Goal: Transaction & Acquisition: Obtain resource

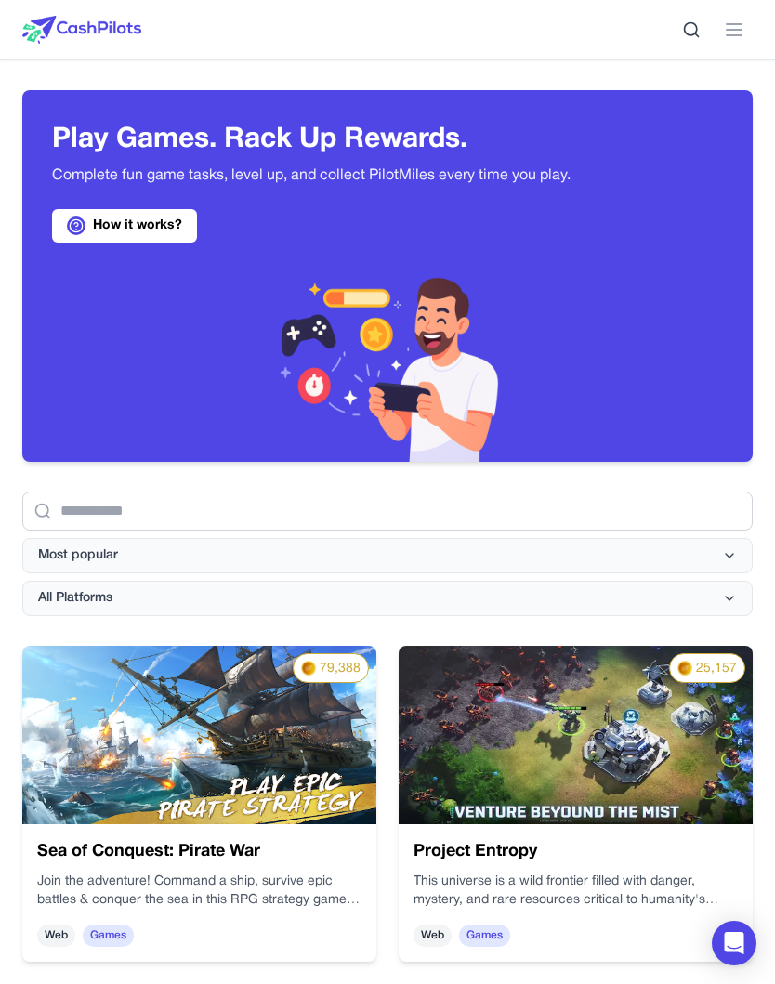
click at [730, 38] on icon at bounding box center [734, 30] width 22 height 22
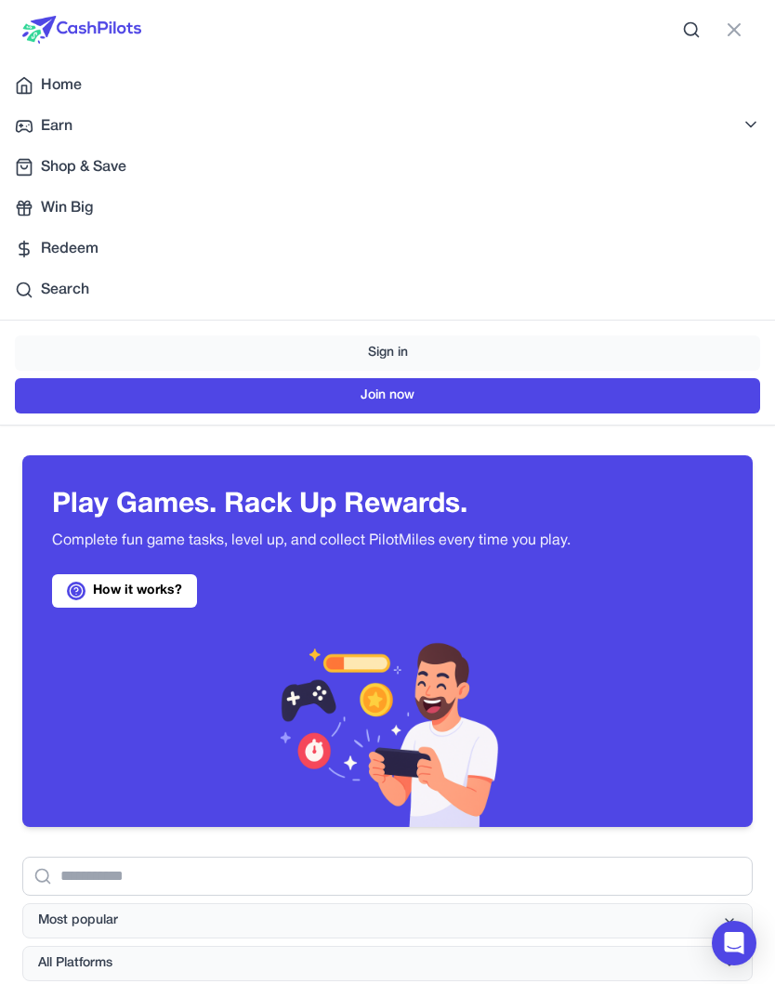
click at [107, 251] on div "Redeem" at bounding box center [387, 249] width 745 height 22
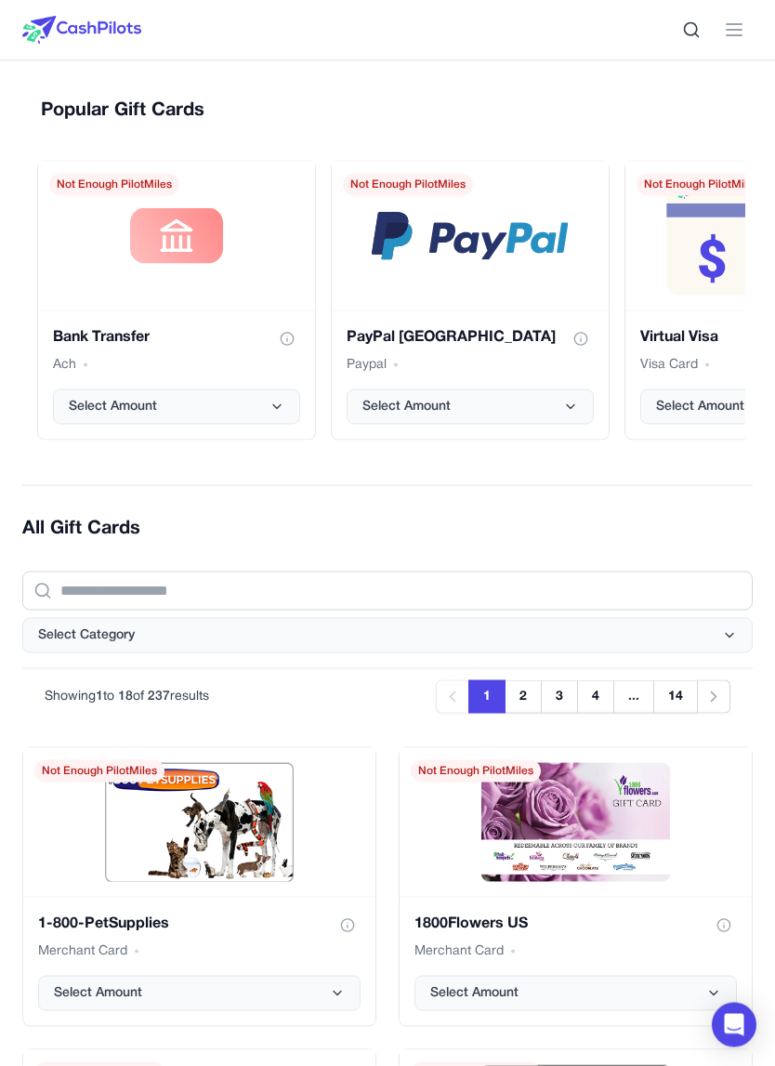
scroll to position [410, 0]
click at [537, 408] on button "Select Amount" at bounding box center [470, 405] width 247 height 35
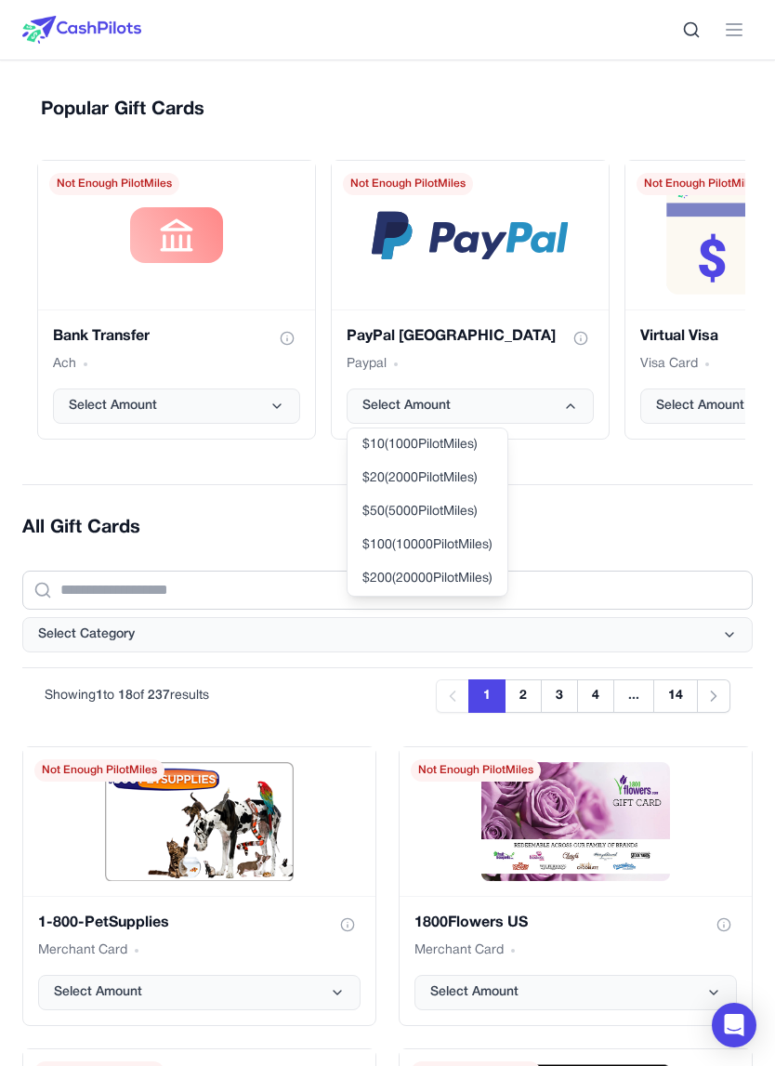
click at [445, 441] on span "$ 10 ( 1000 PilotMiles)" at bounding box center [419, 445] width 115 height 19
click at [448, 482] on span "$ 20 ( 2000 PilotMiles)" at bounding box center [419, 478] width 115 height 19
click at [432, 510] on span "$ 50 ( 5000 PilotMiles)" at bounding box center [419, 512] width 115 height 19
click at [452, 478] on span "$ 20 ( 2000 PilotMiles)" at bounding box center [419, 478] width 115 height 19
click at [439, 479] on span "$ 20 ( 2000 PilotMiles)" at bounding box center [419, 478] width 115 height 19
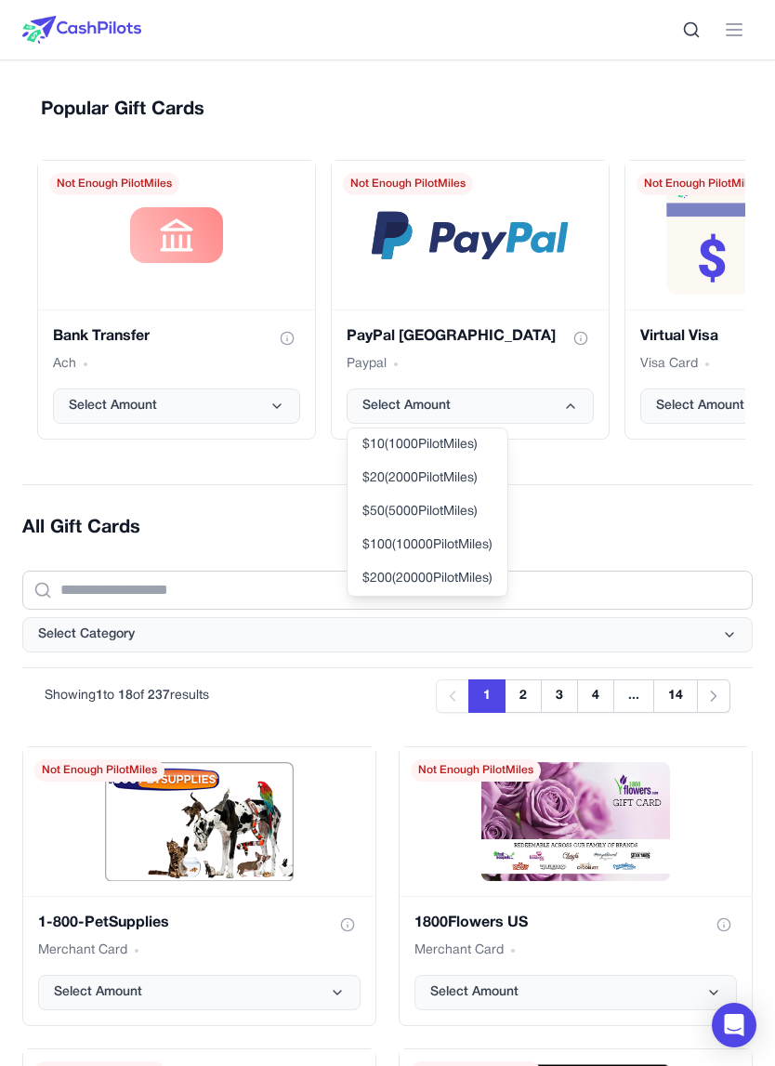
click at [553, 410] on button "Select Amount" at bounding box center [470, 405] width 247 height 35
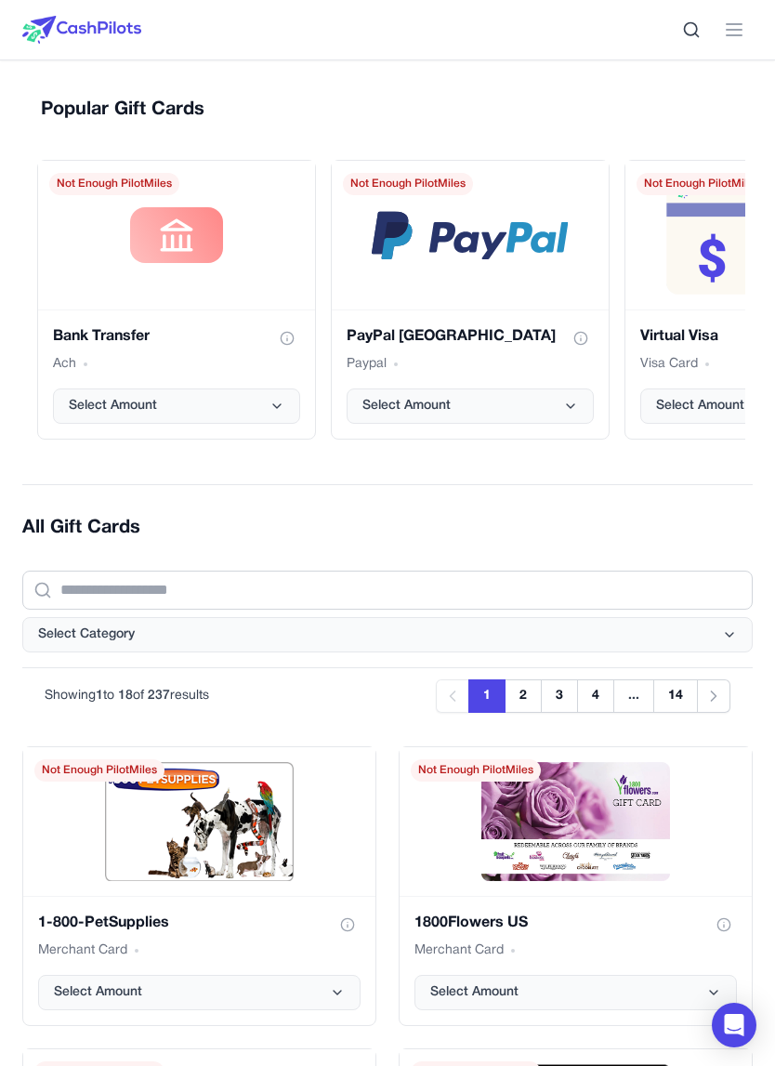
click at [565, 411] on icon "PayPal USA gift card" at bounding box center [570, 406] width 15 height 15
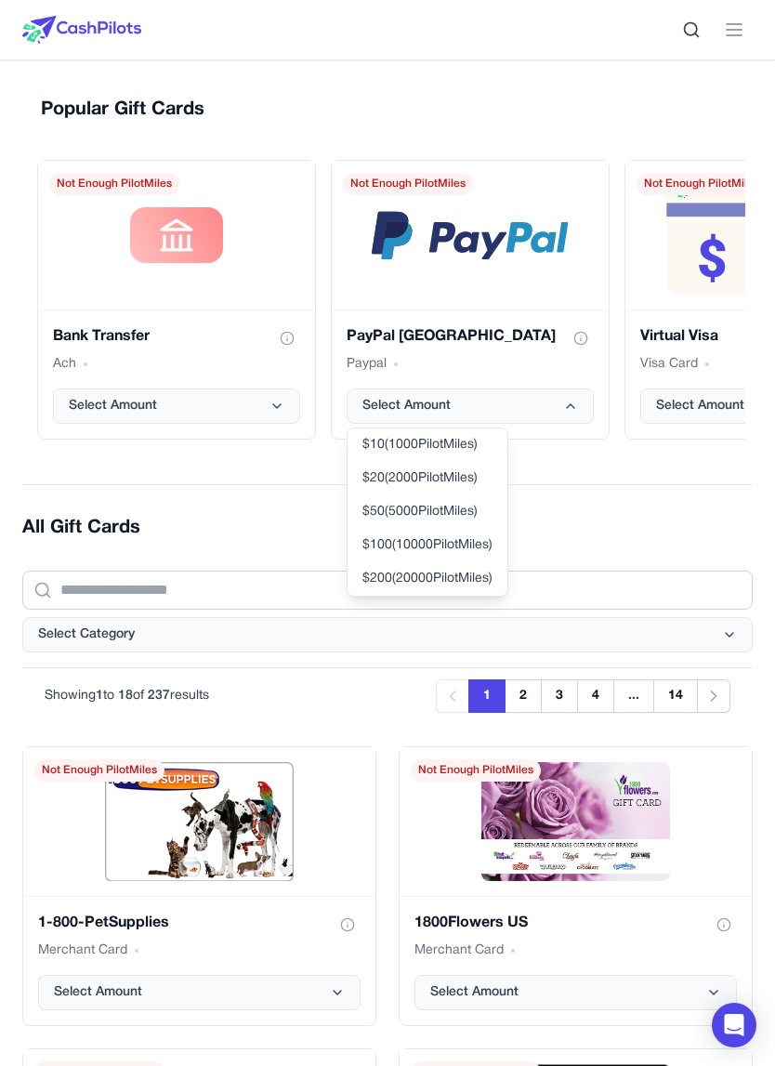
click at [426, 476] on span "$ 20 ( 2000 PilotMiles)" at bounding box center [419, 478] width 115 height 19
click at [425, 476] on span "$ 20 ( 2000 PilotMiles)" at bounding box center [419, 478] width 115 height 19
click at [469, 478] on span "$ 20 ( 2000 PilotMiles)" at bounding box center [419, 478] width 115 height 19
click at [574, 401] on icon "PayPal USA gift card" at bounding box center [570, 406] width 15 height 15
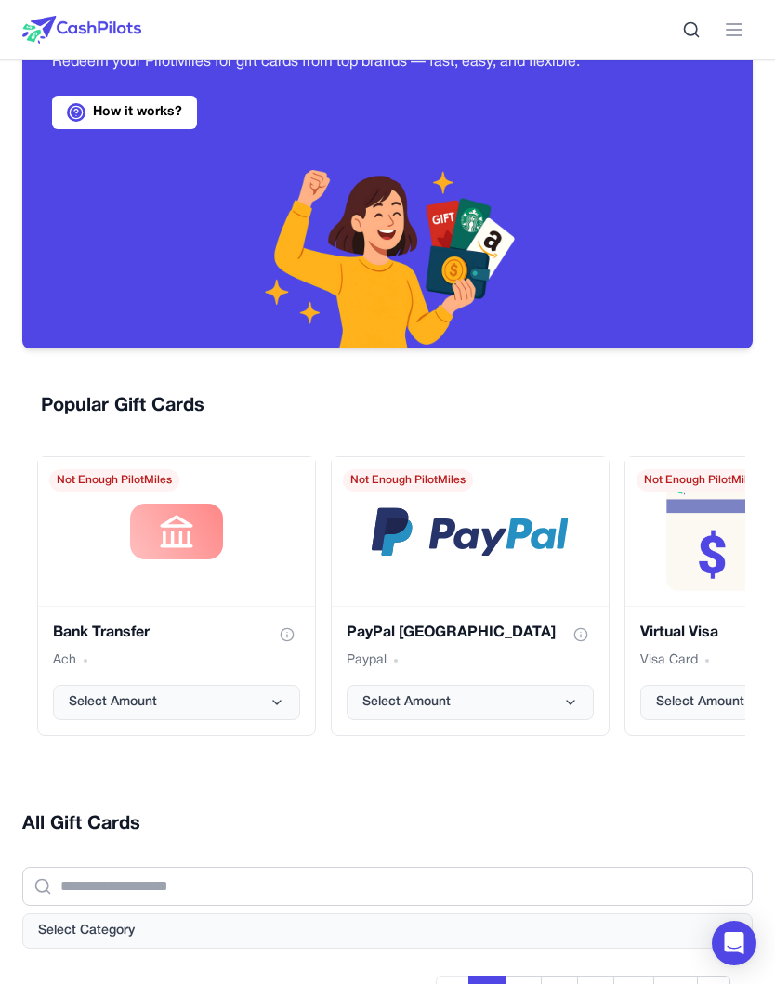
scroll to position [0, 0]
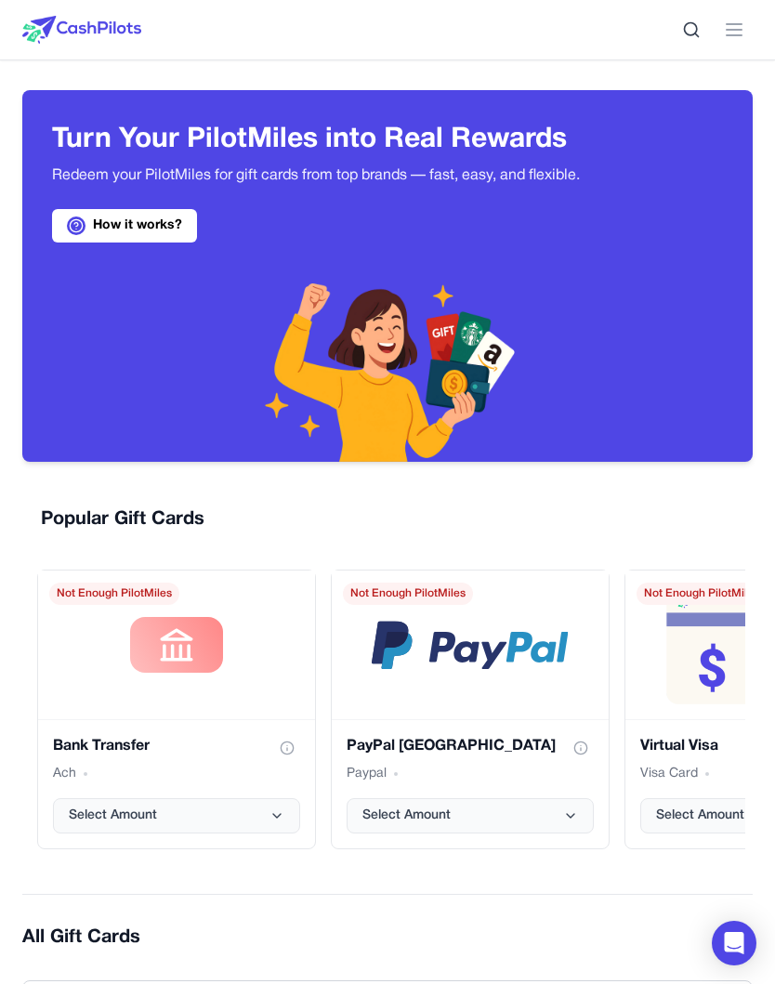
click at [743, 33] on icon at bounding box center [734, 30] width 22 height 22
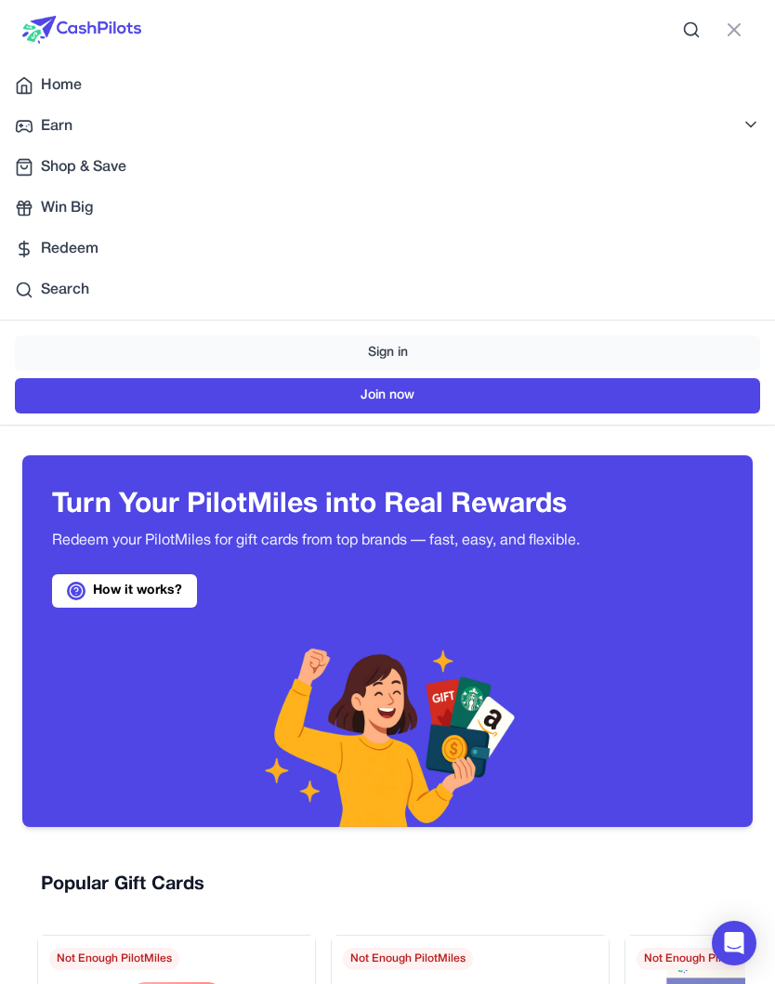
click at [88, 127] on link "Earn" at bounding box center [387, 126] width 775 height 37
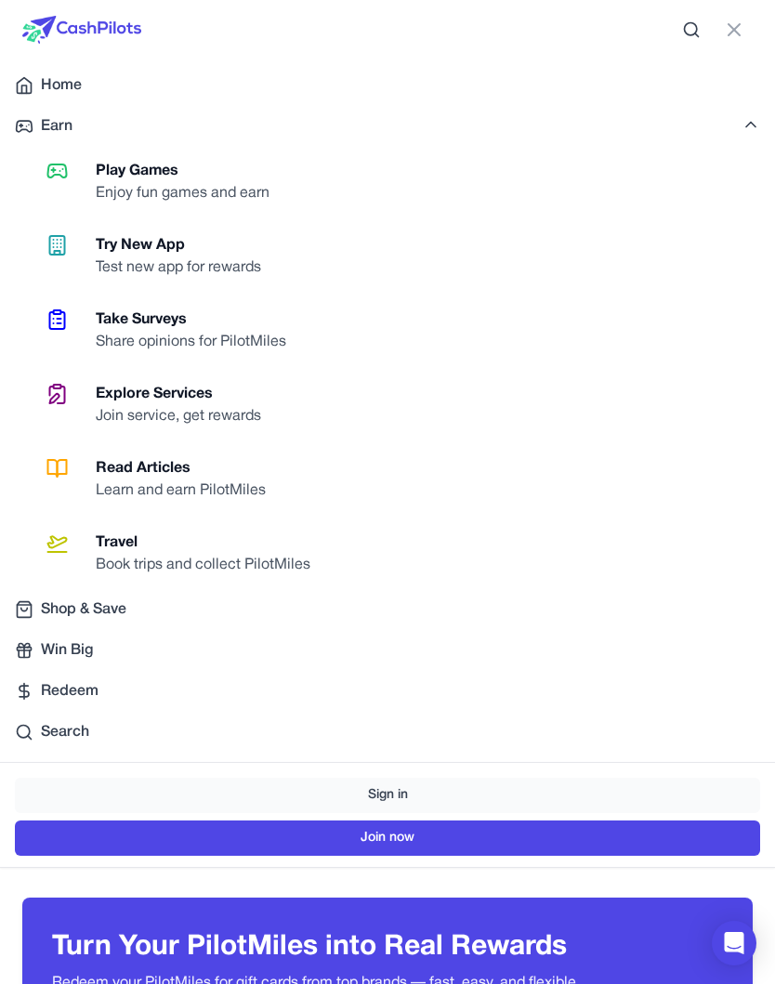
click at [117, 123] on link "Earn" at bounding box center [387, 126] width 775 height 37
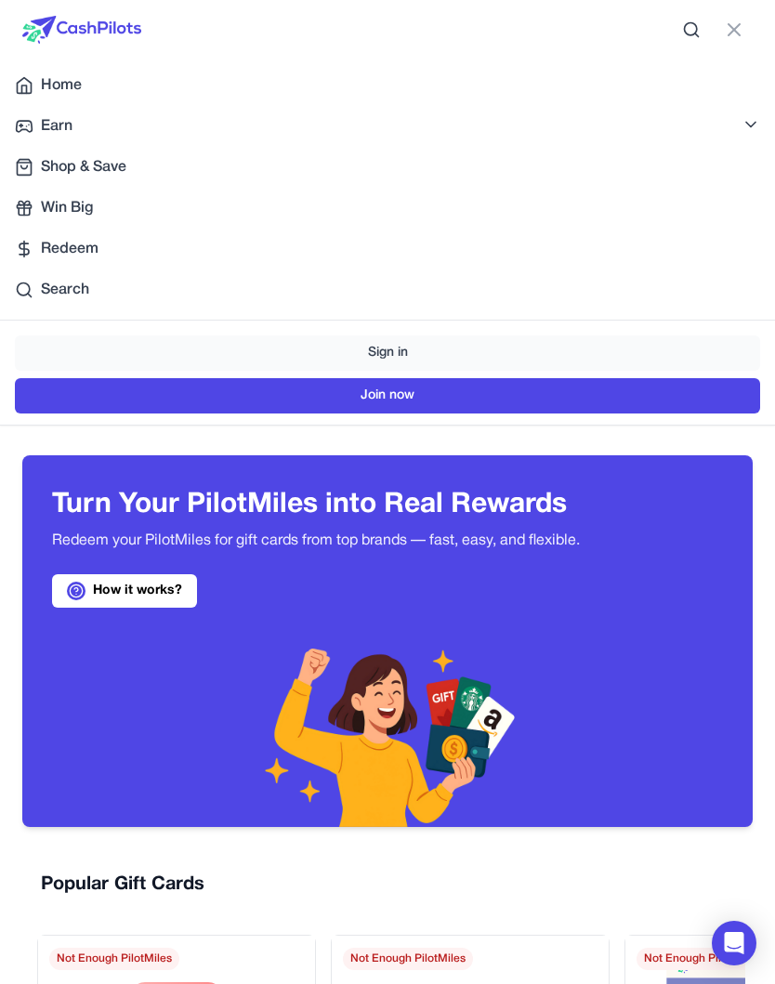
click at [124, 97] on link "Home" at bounding box center [387, 85] width 775 height 37
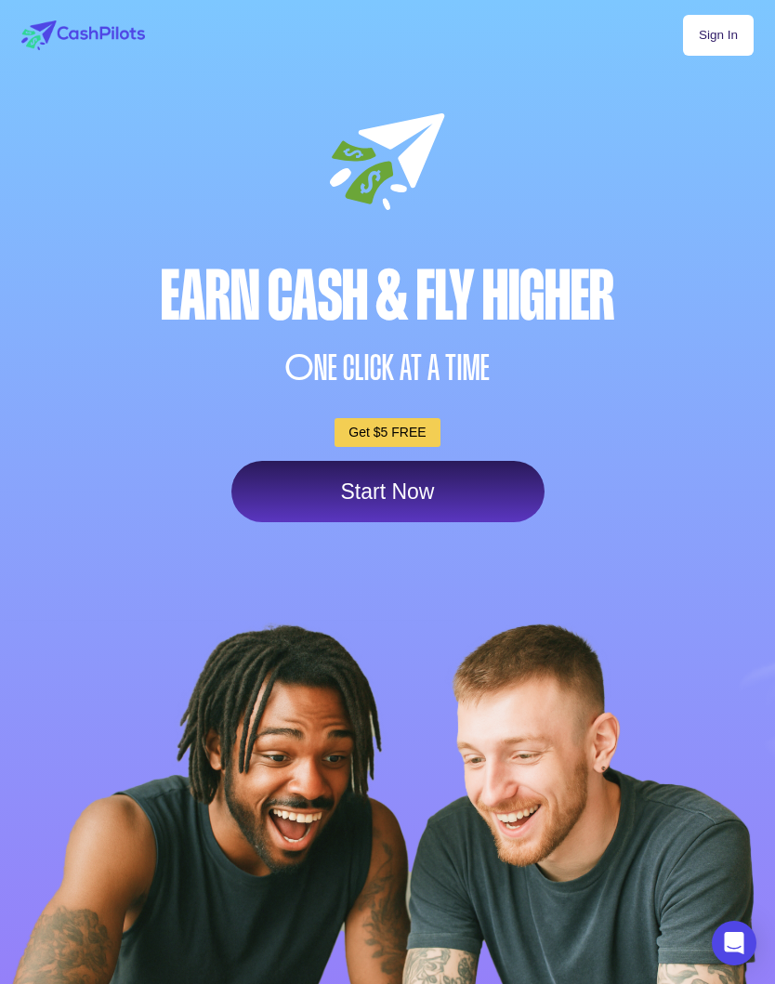
click at [719, 34] on link "Sign In" at bounding box center [718, 35] width 71 height 41
